Goal: Task Accomplishment & Management: Complete application form

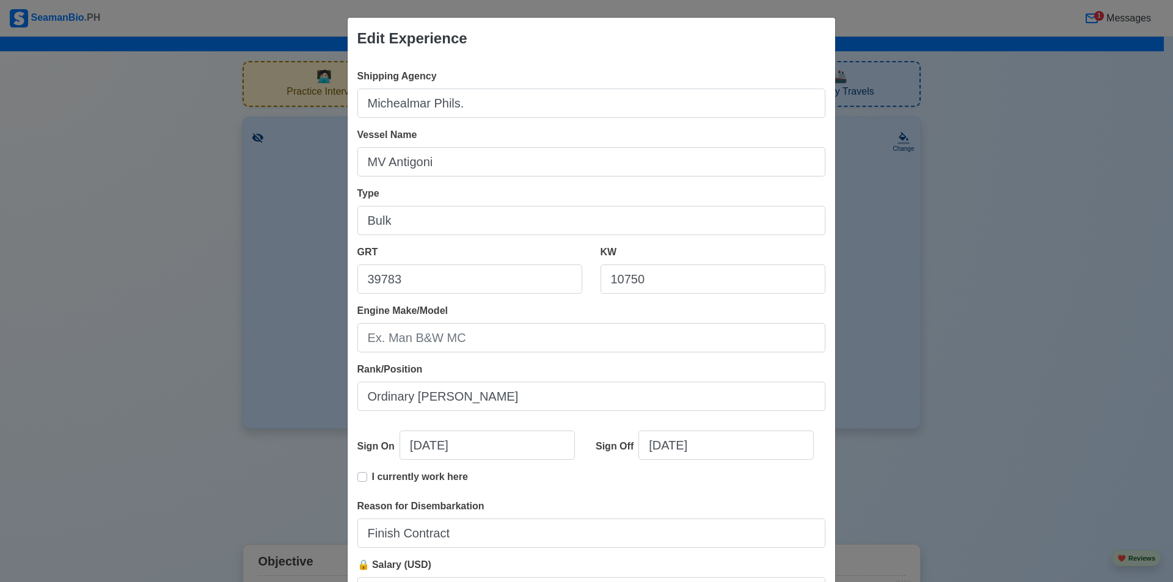
scroll to position [4152, 0]
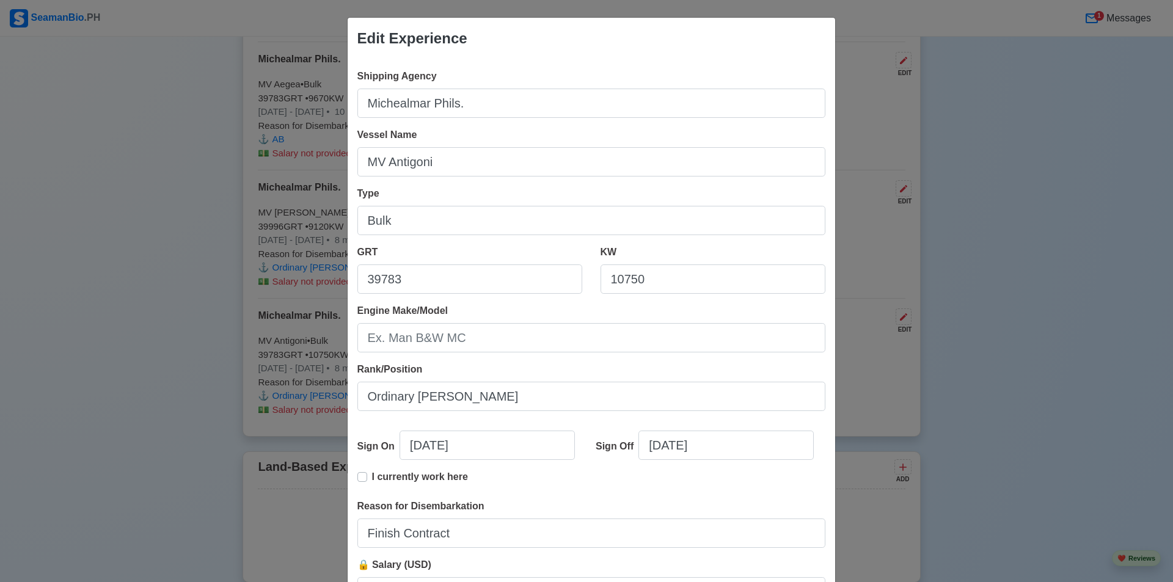
click at [1007, 199] on div "Edit Experience Shipping Agency [PERSON_NAME]. Vessel Name MV Antigoni Type Bul…" at bounding box center [586, 291] width 1173 height 582
click at [881, 254] on div "Edit Experience Shipping Agency [PERSON_NAME]. Vessel Name MV Antigoni Type Bul…" at bounding box center [586, 291] width 1173 height 582
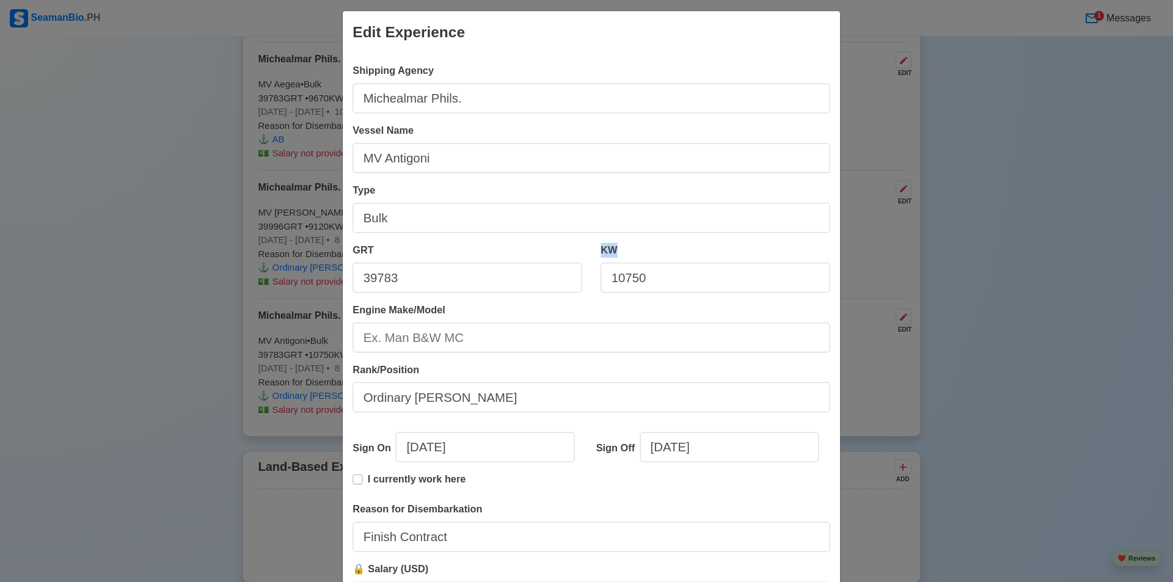
click at [881, 254] on div "Edit Experience Shipping Agency [PERSON_NAME]. Vessel Name MV Antigoni Type Bul…" at bounding box center [586, 291] width 1173 height 582
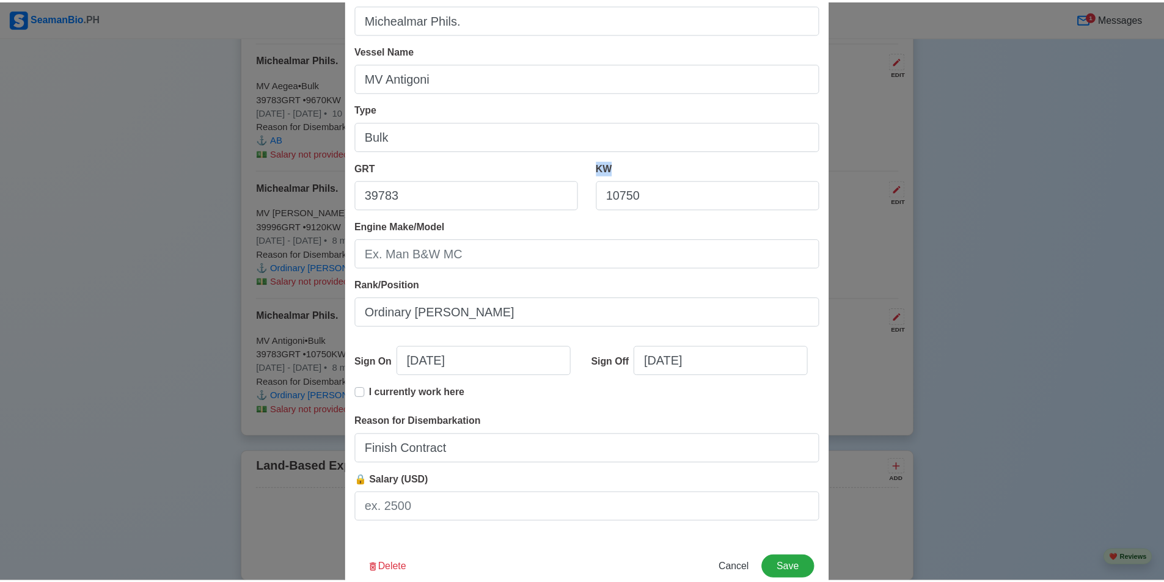
scroll to position [114, 0]
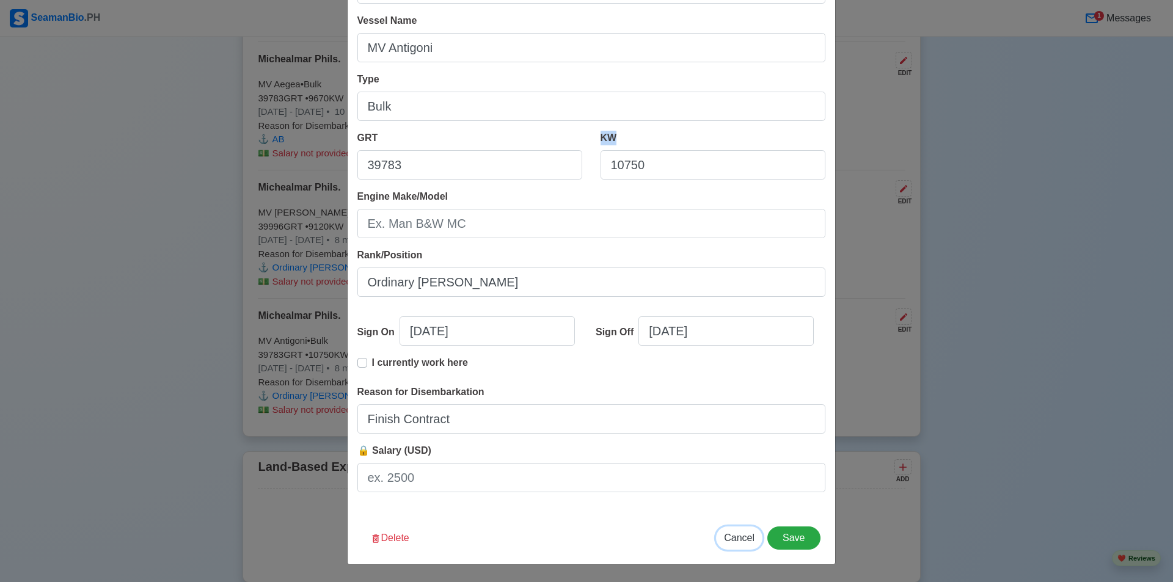
click at [746, 541] on span "Cancel" at bounding box center [739, 538] width 31 height 10
type input "[DATE]"
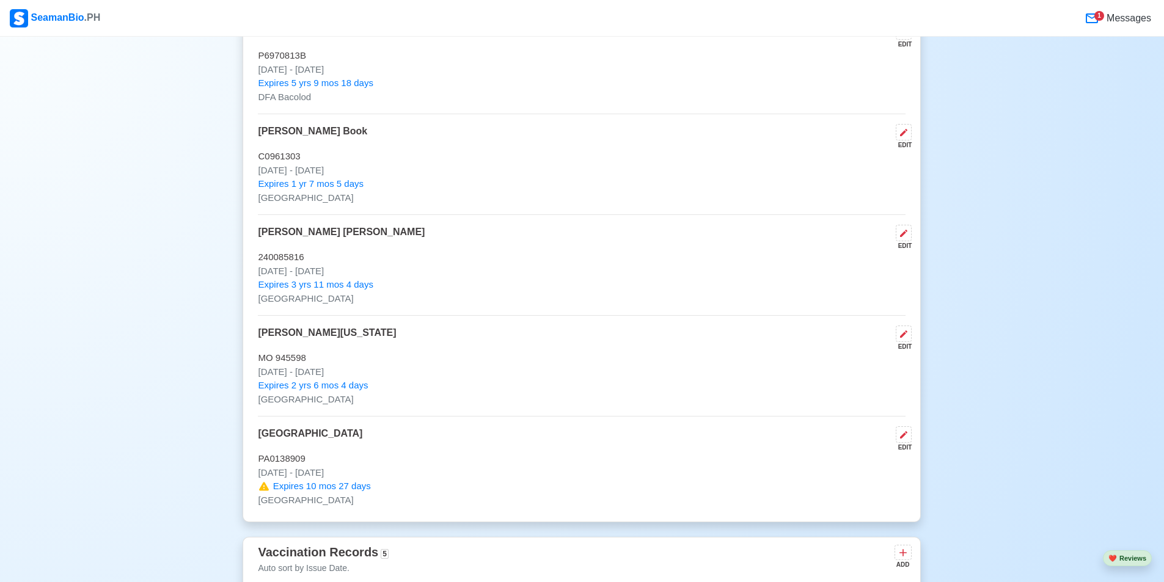
scroll to position [0, 0]
